Goal: Complete application form

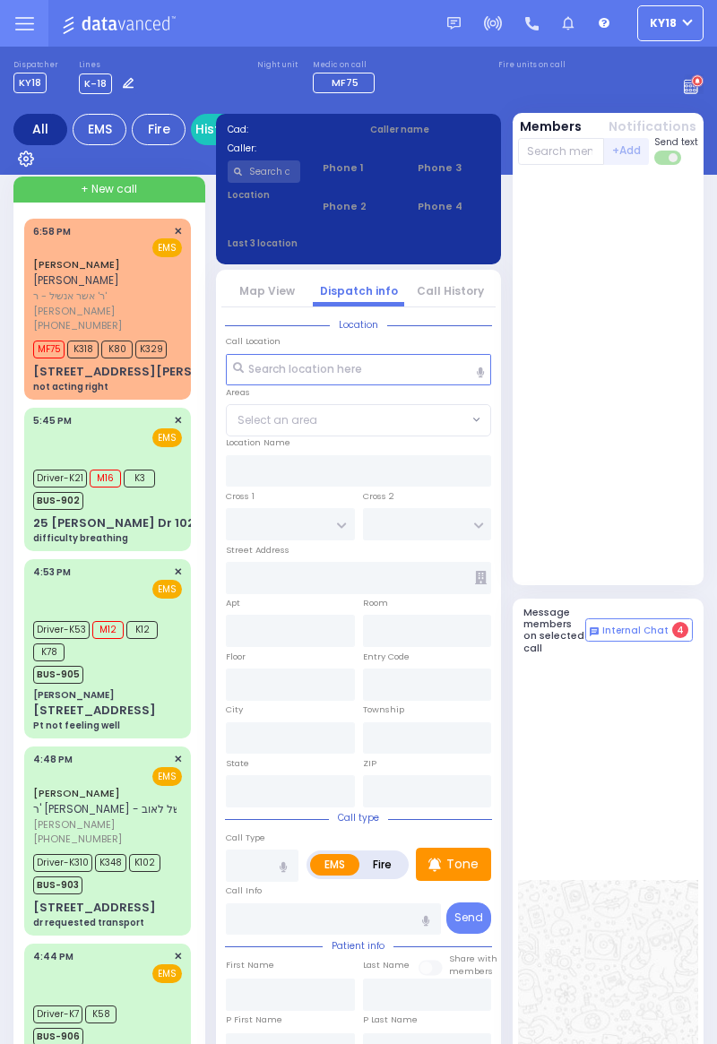
click at [696, 498] on div at bounding box center [608, 378] width 181 height 413
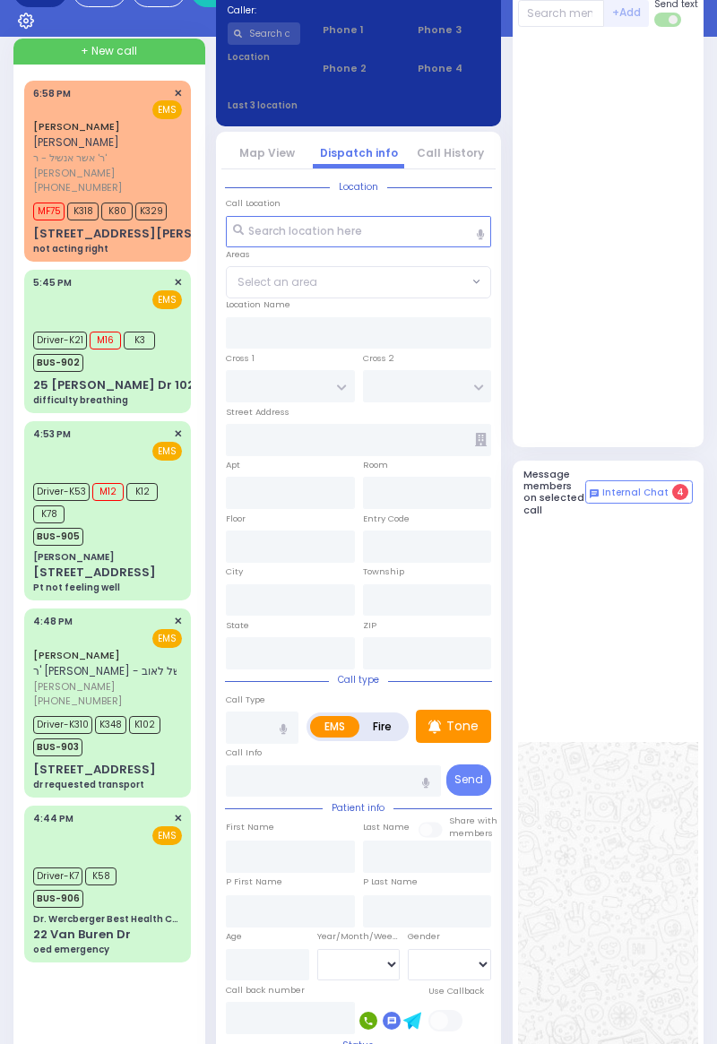
scroll to position [143, 0]
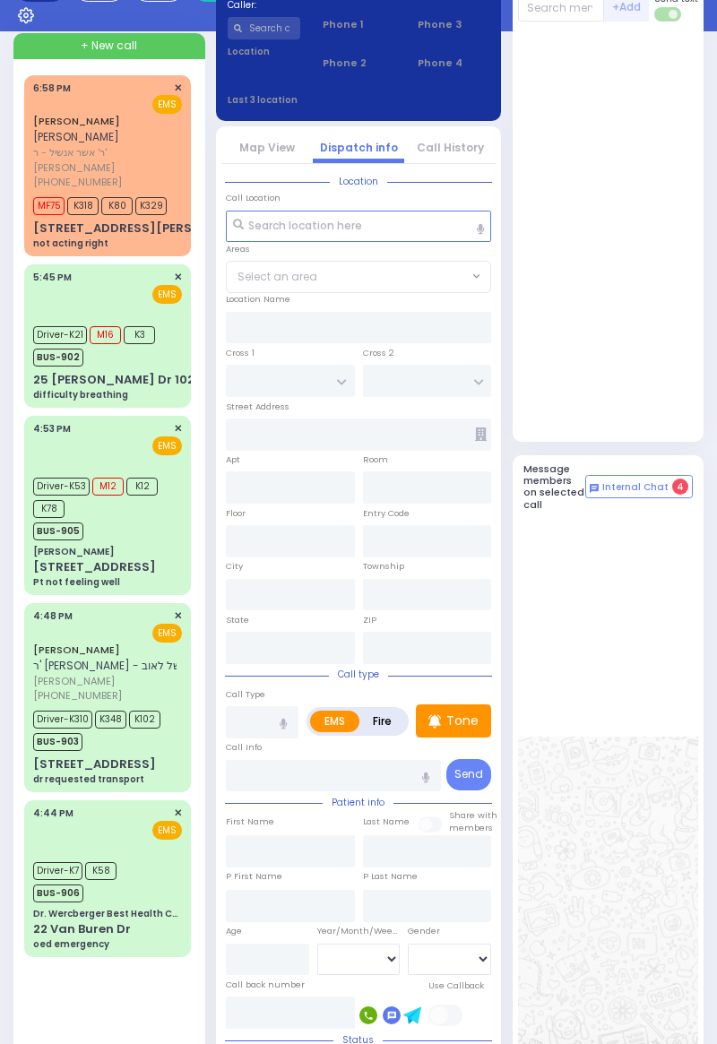
click at [147, 889] on div "4:44 PM ✕ EMS Driver-K7" at bounding box center [108, 878] width 160 height 151
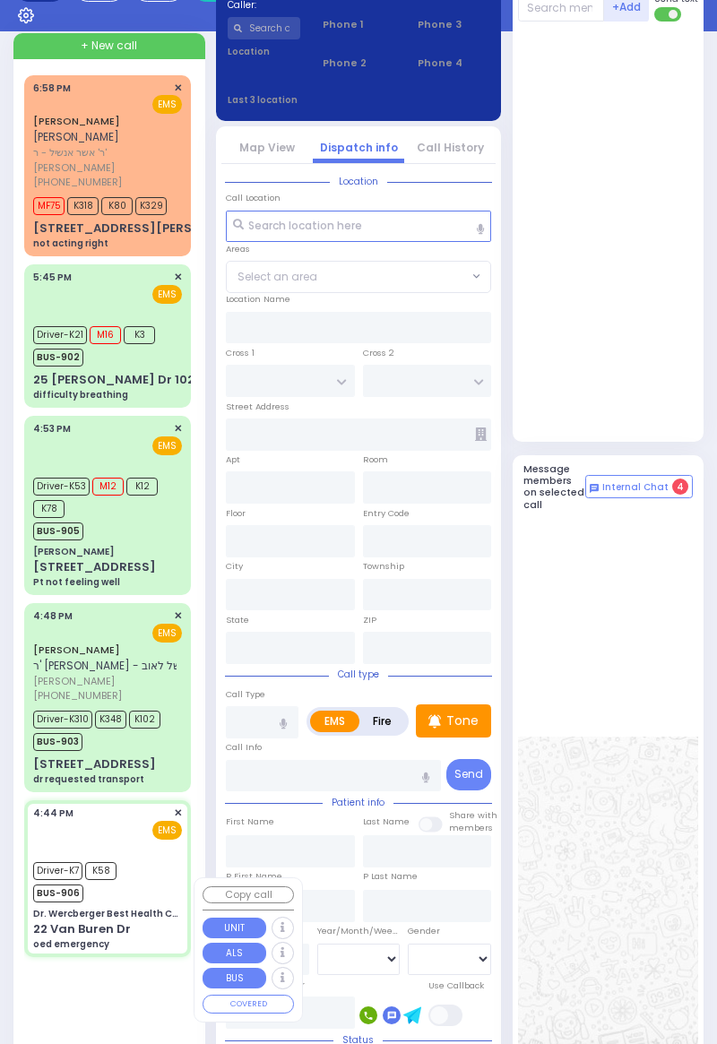
select select
type input "oed emergency"
radio input "true"
type input "Yitzy"
type input "Fried"
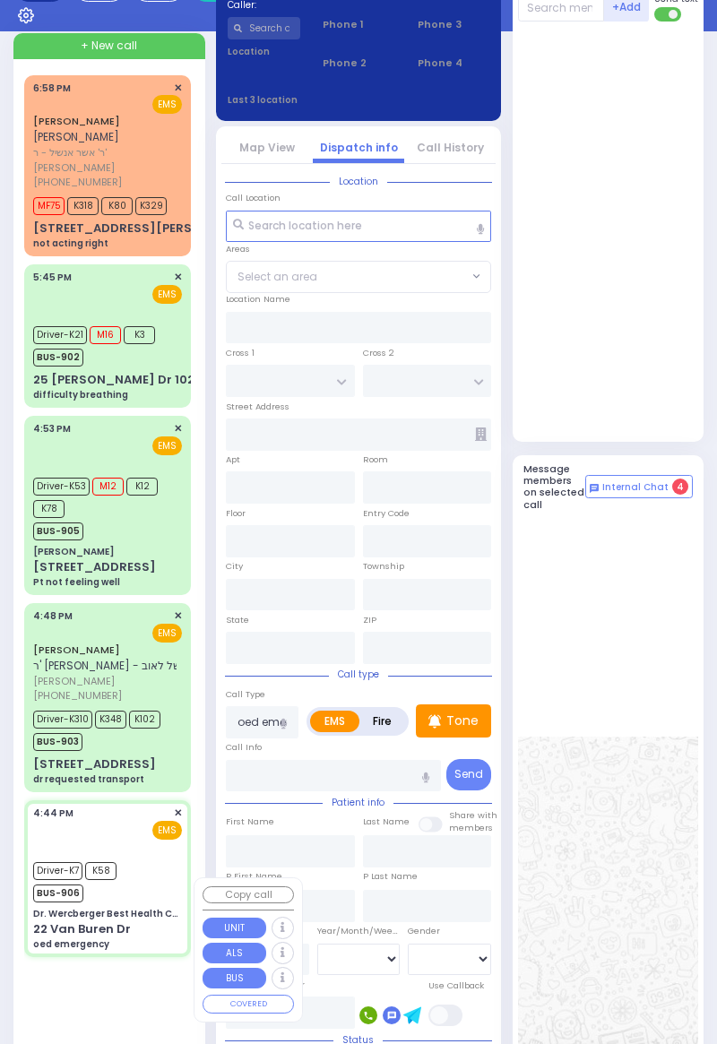
type input "2"
select select "Month"
select select "[DEMOGRAPHIC_DATA]"
type input "16:44"
type input "16:45"
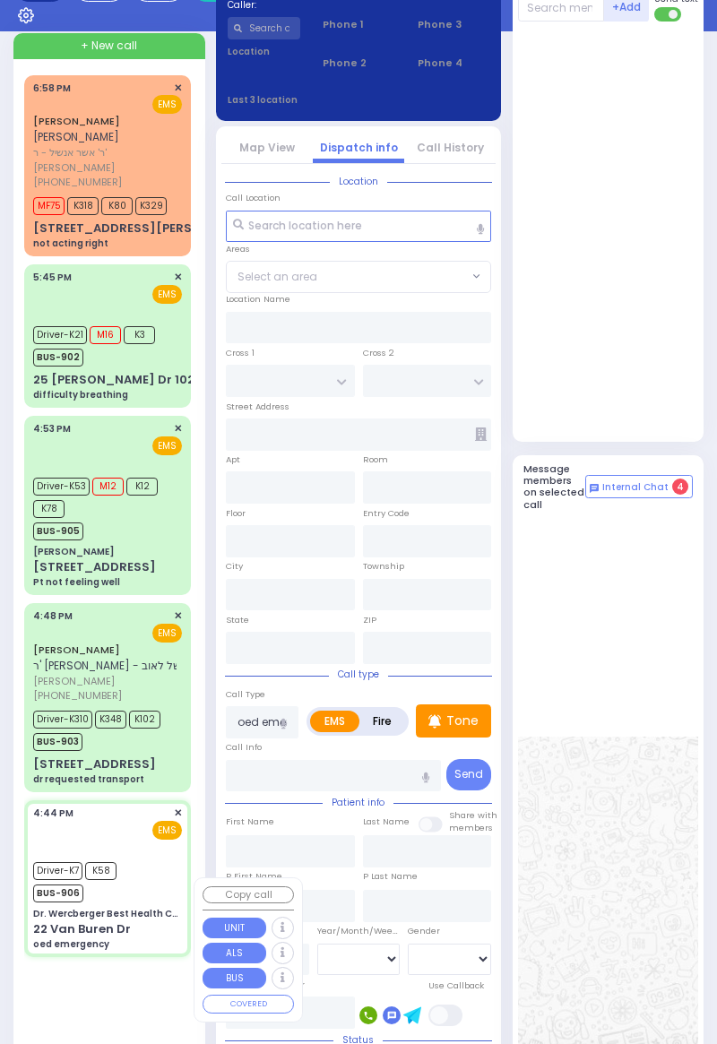
type input "16:50"
type input "17:10"
type input "18:01"
type input "18:51"
type input "New York Presbyterian Hospital- Columbia Campus 622, West 168th Street New York…"
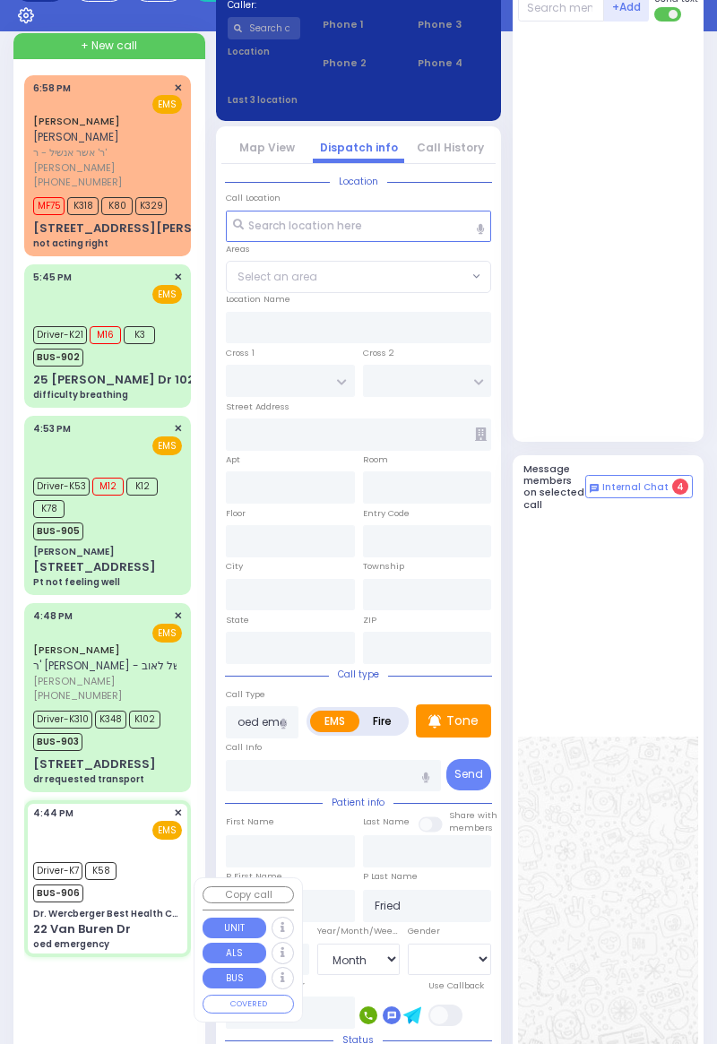
type input "Dr. Wercberger Best Health Care"
type input "SHINEV COURT"
type input "QUICKWAY RD"
type input "22 Van Buren Dr"
type input "Monroe"
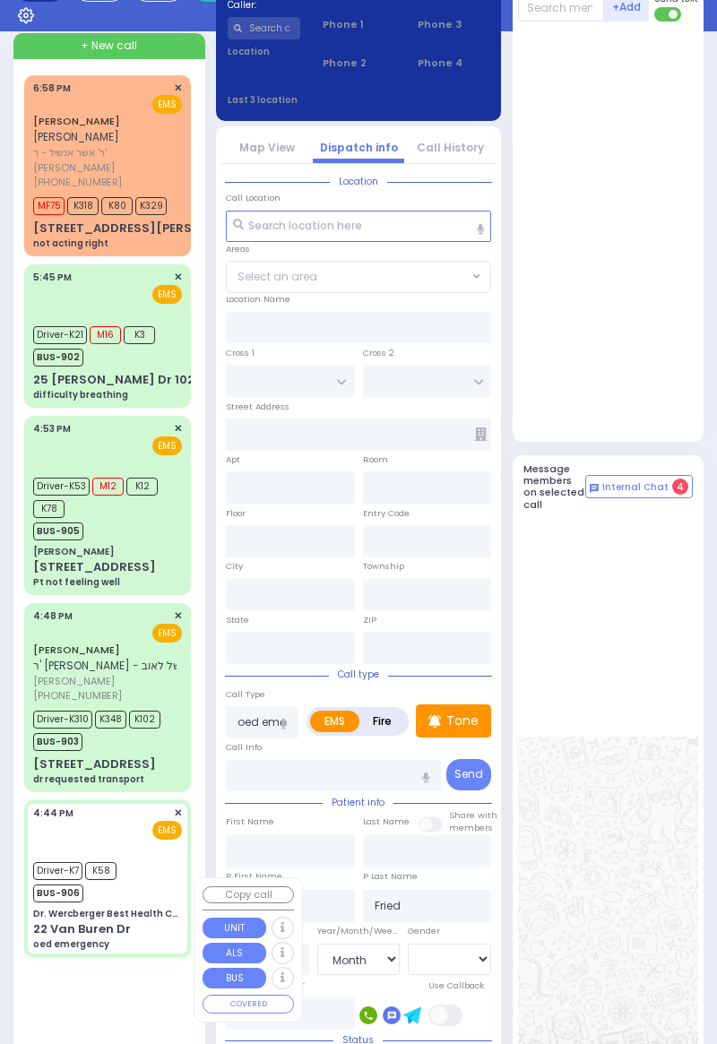
type input "New York"
type input "10950"
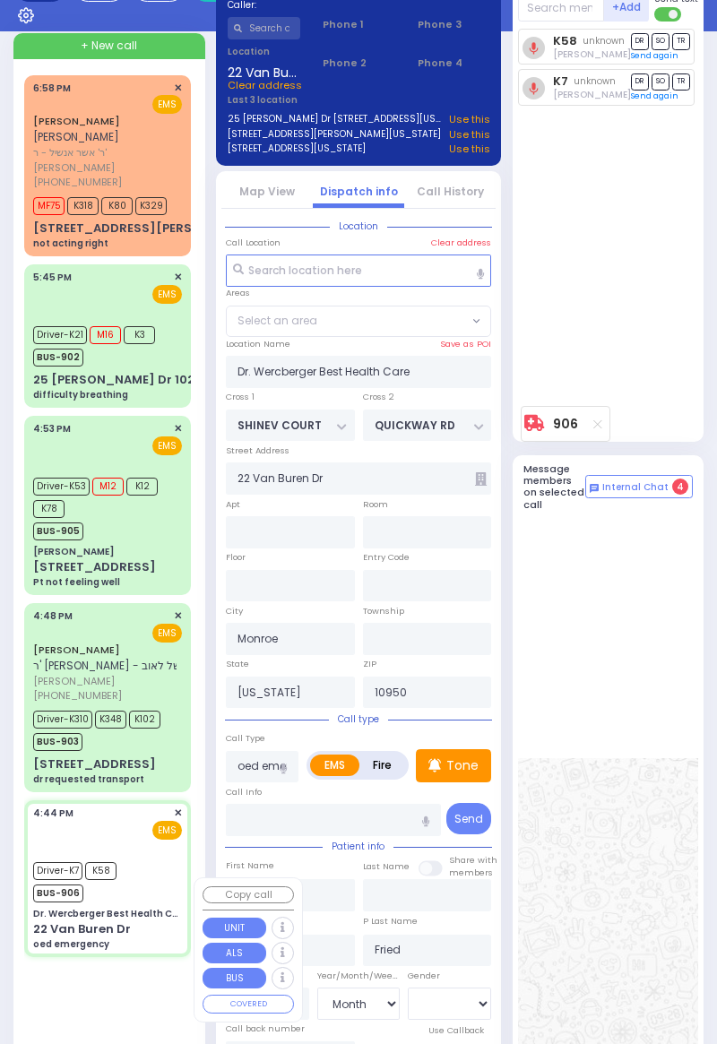
select select "SECTION 1"
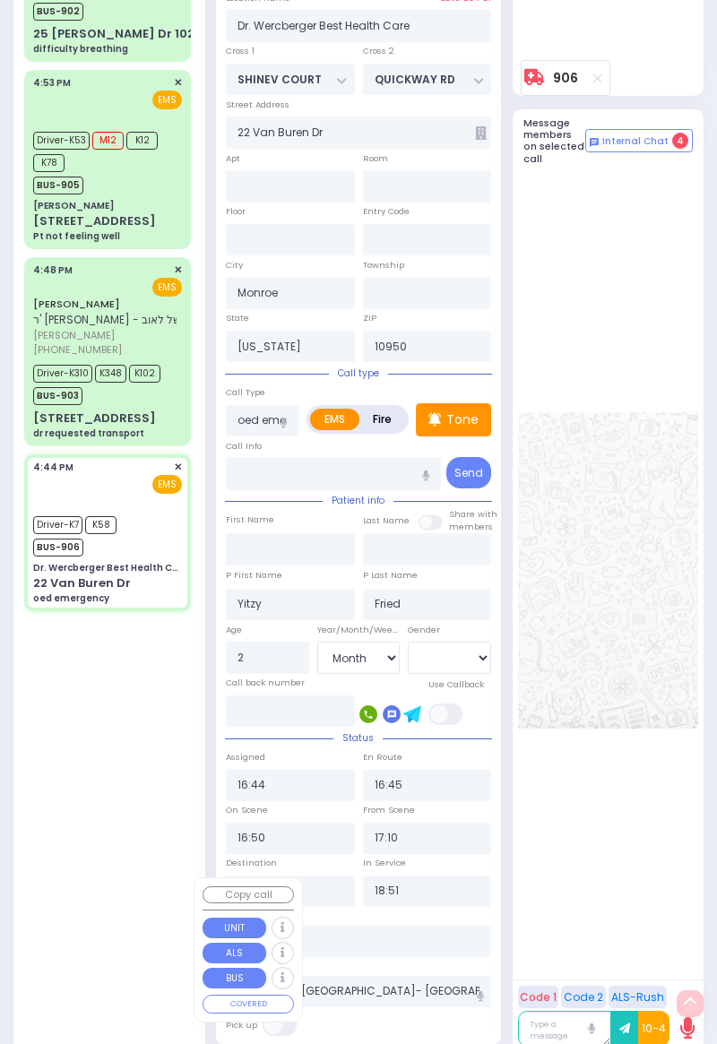
scroll to position [510, 0]
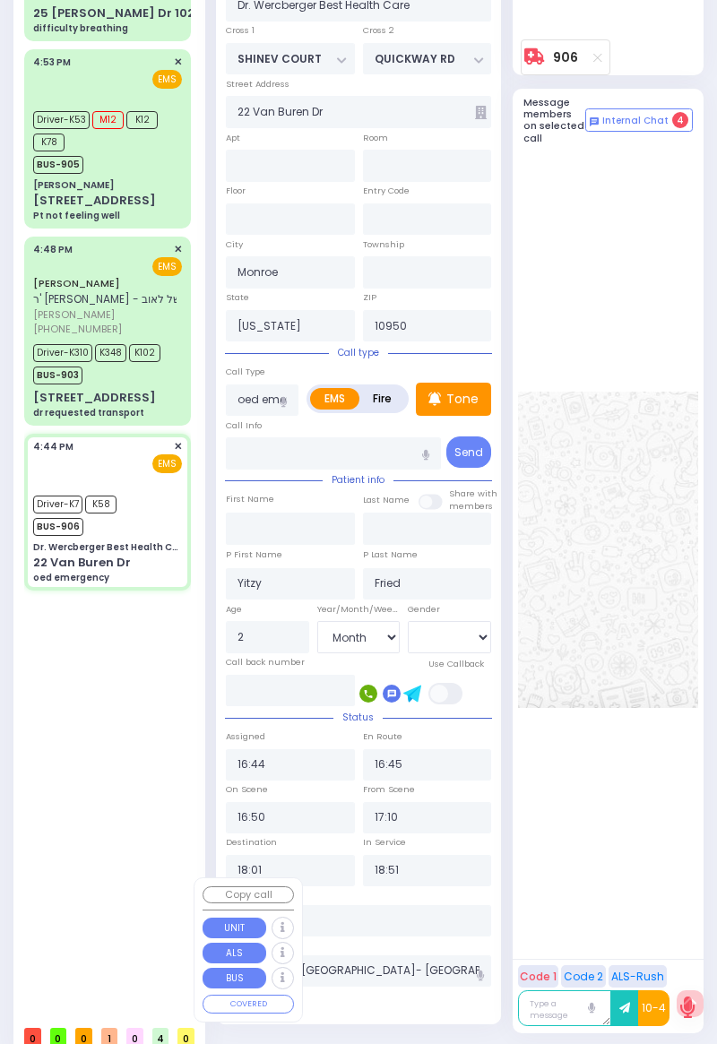
click at [380, 939] on div "Hospital Clear hospital" at bounding box center [358, 946] width 265 height 18
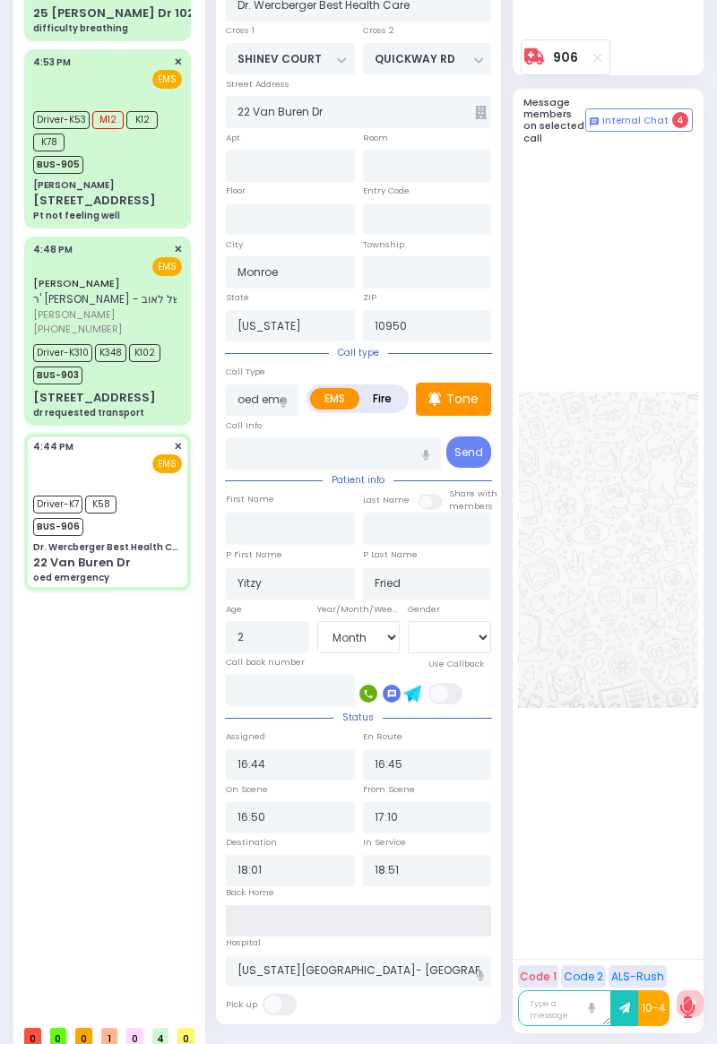
click at [309, 918] on input "text" at bounding box center [358, 921] width 265 height 32
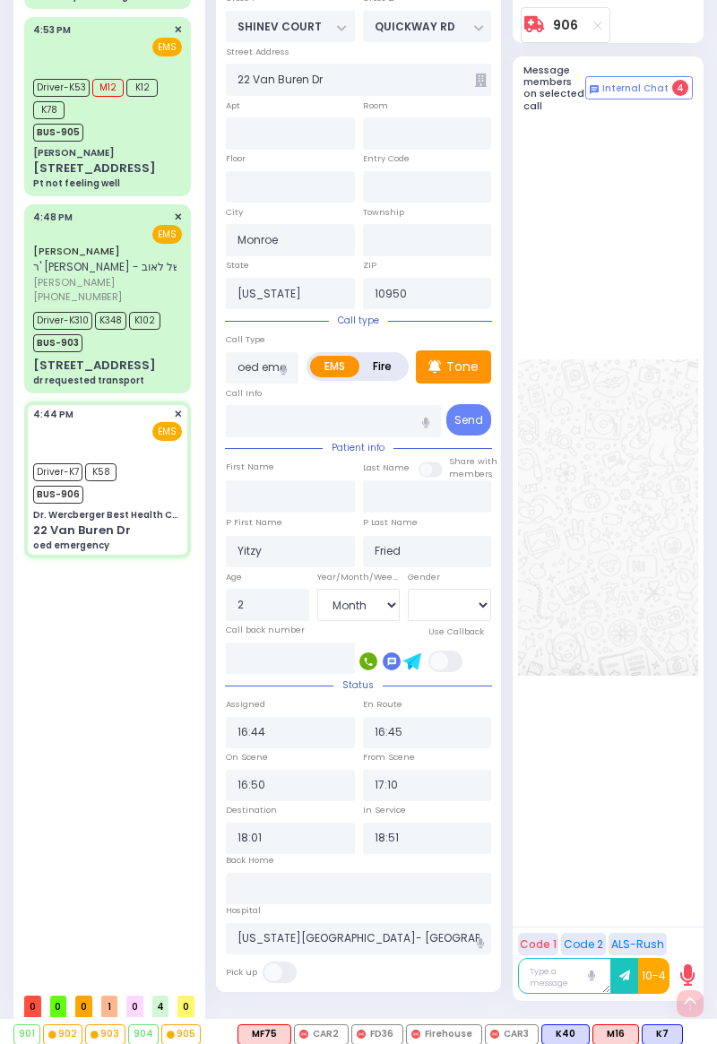
click at [307, 909] on div "Hospital Clear hospital" at bounding box center [358, 913] width 265 height 18
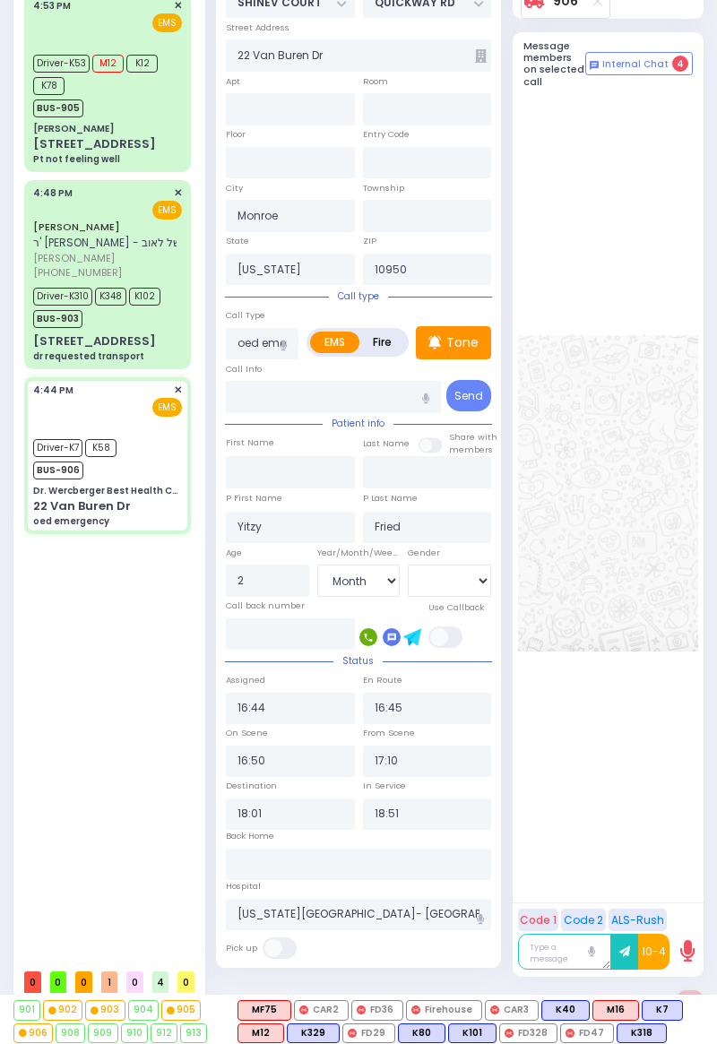
scroll to position [588, 0]
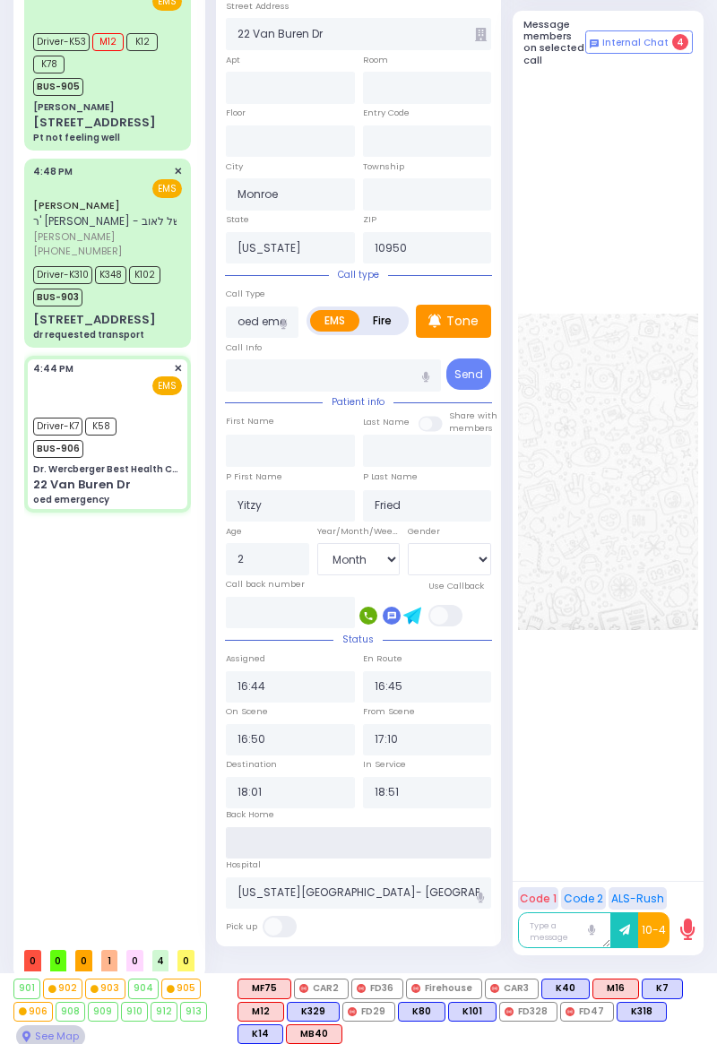
click at [287, 849] on input "text" at bounding box center [358, 843] width 265 height 32
click at [292, 835] on input "text" at bounding box center [358, 843] width 265 height 32
type input "19:30"
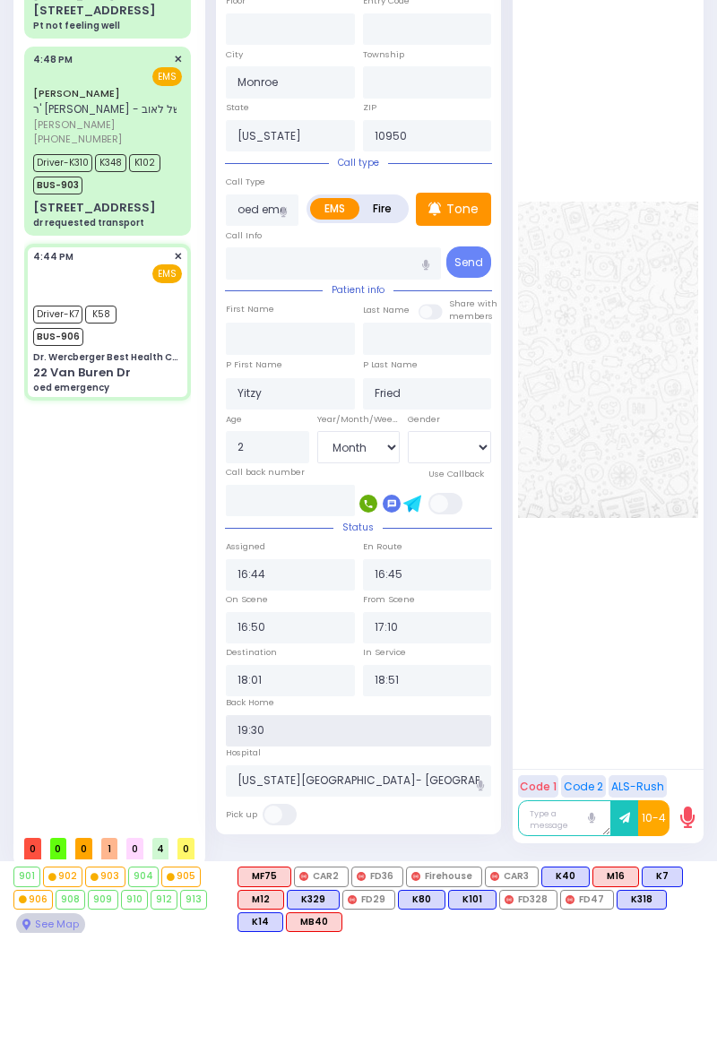
scroll to position [596, 0]
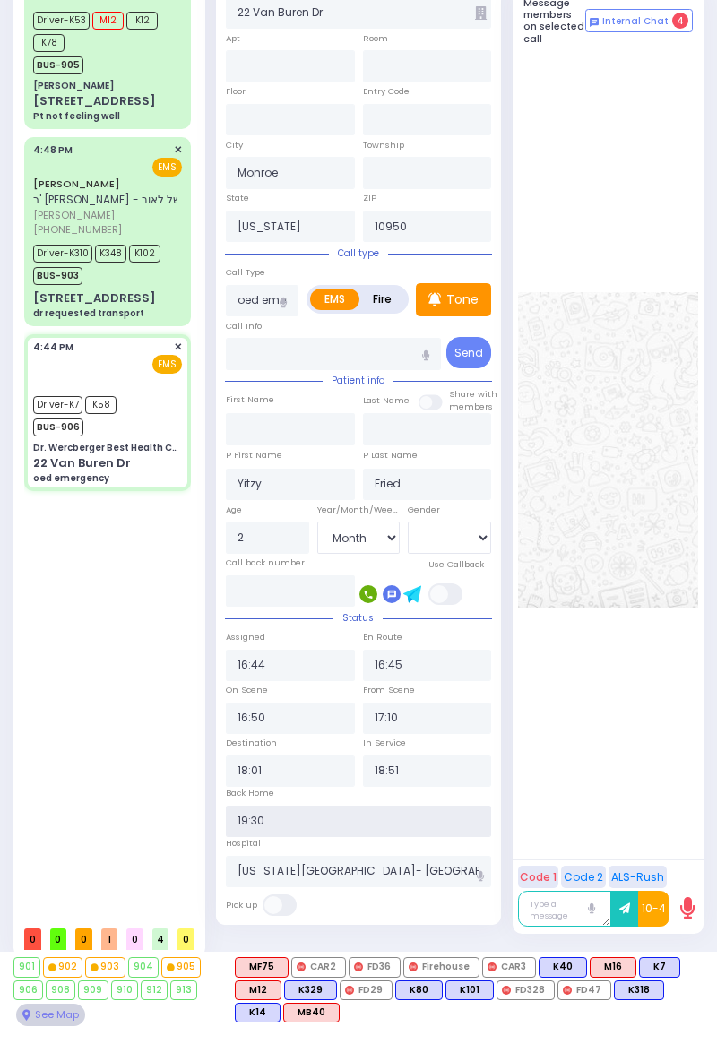
select select
radio input "true"
select select
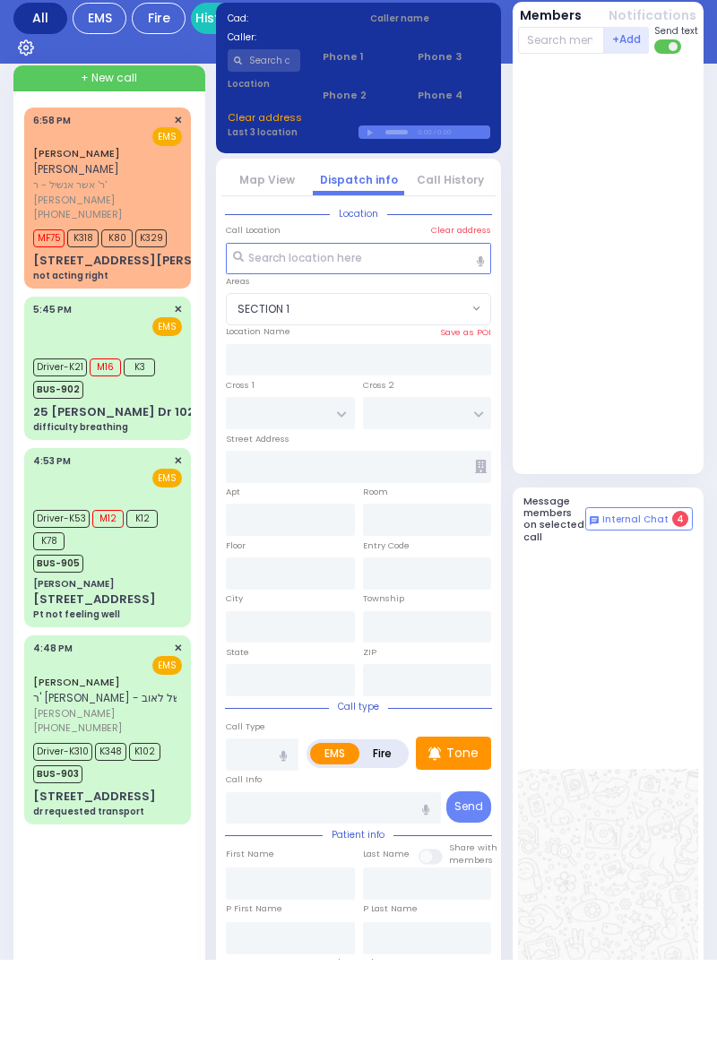
scroll to position [26, 0]
